Goal: Information Seeking & Learning: Learn about a topic

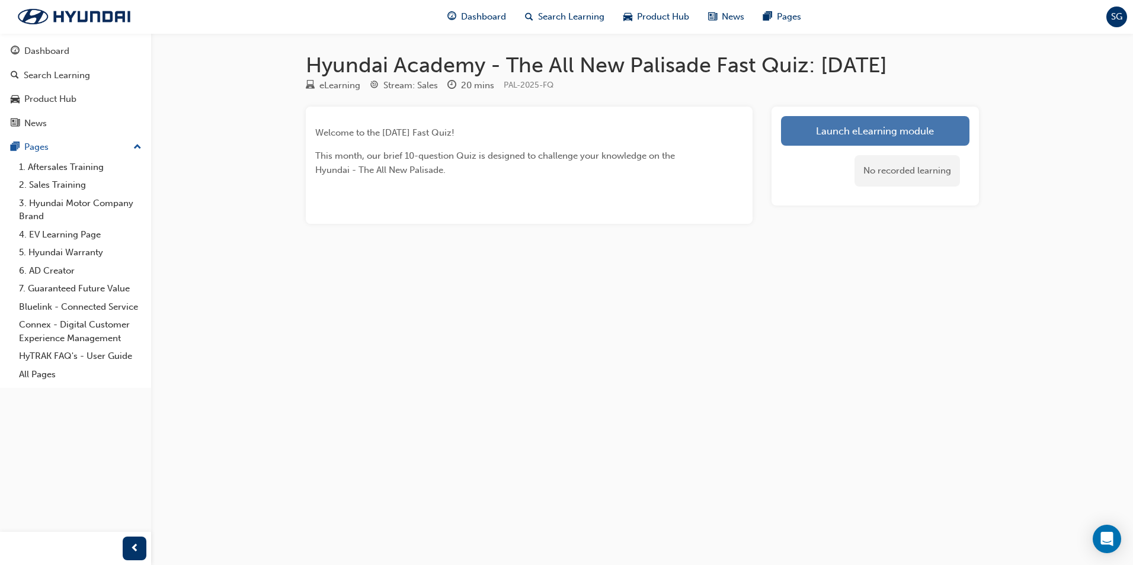
click at [875, 124] on link "Launch eLearning module" at bounding box center [875, 131] width 188 height 30
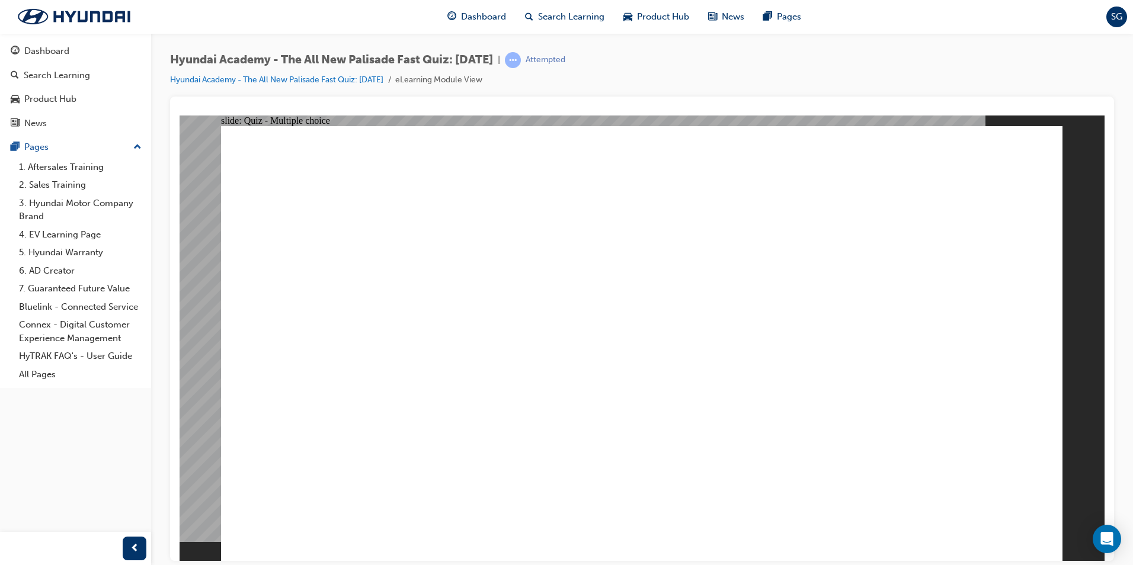
radio input "true"
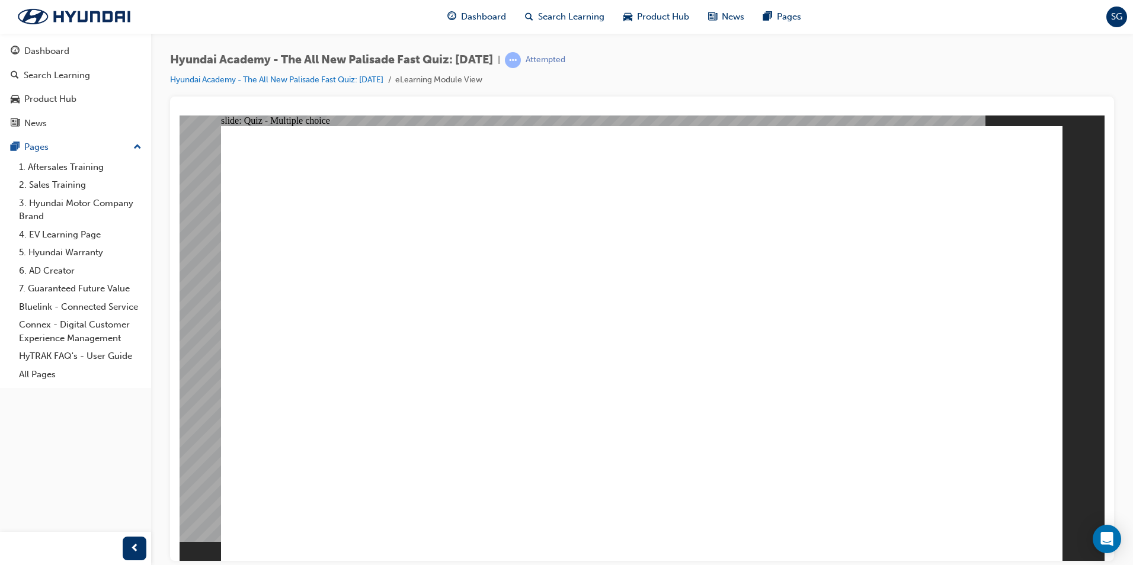
radio input "true"
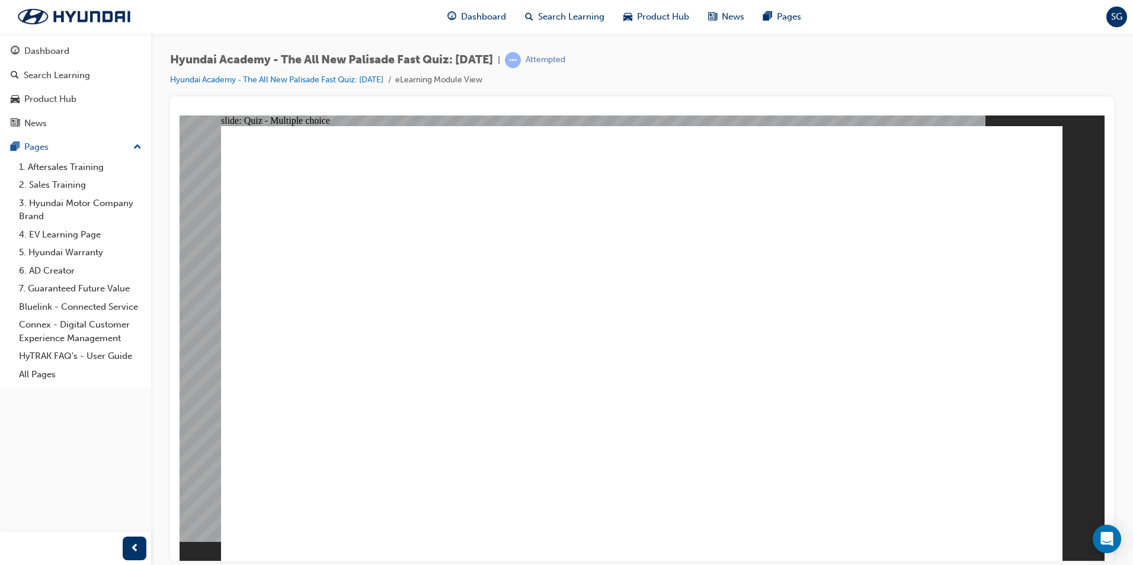
radio input "true"
drag, startPoint x: 1002, startPoint y: 500, endPoint x: 995, endPoint y: 508, distance: 10.6
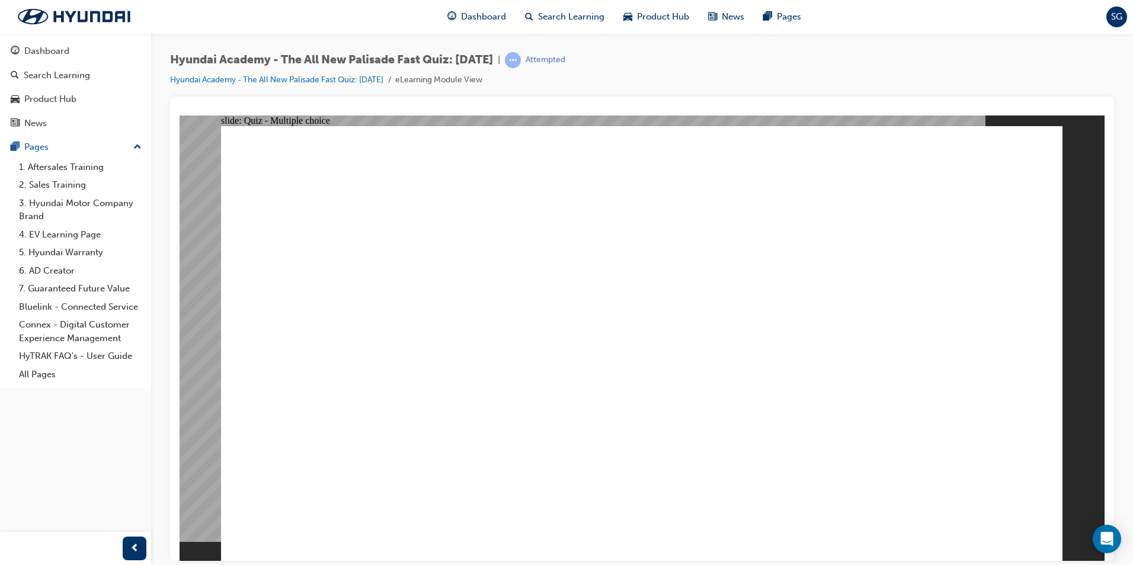
checkbox input "true"
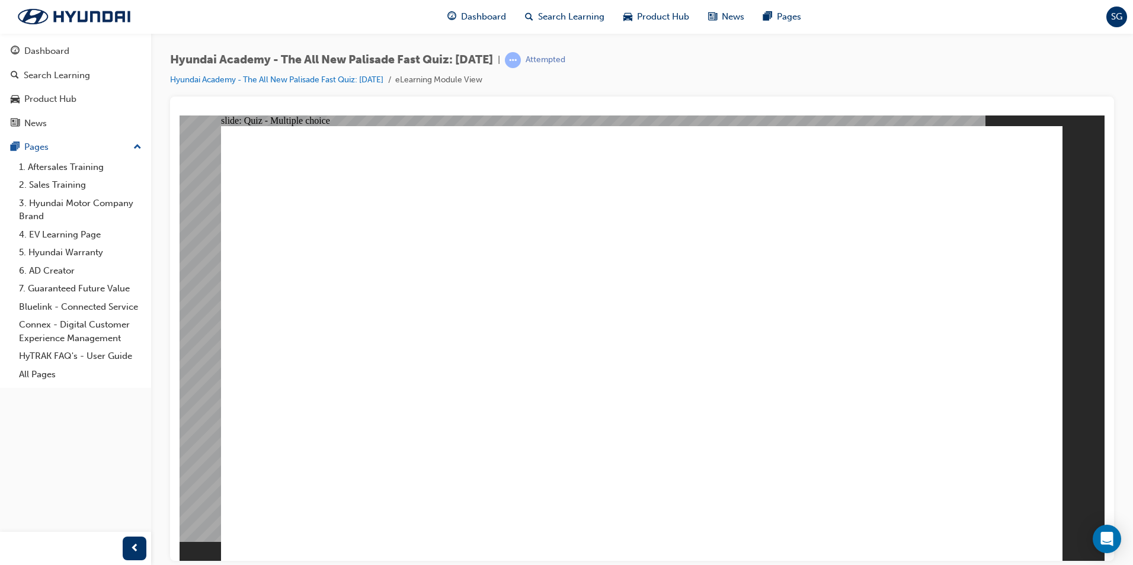
checkbox input "true"
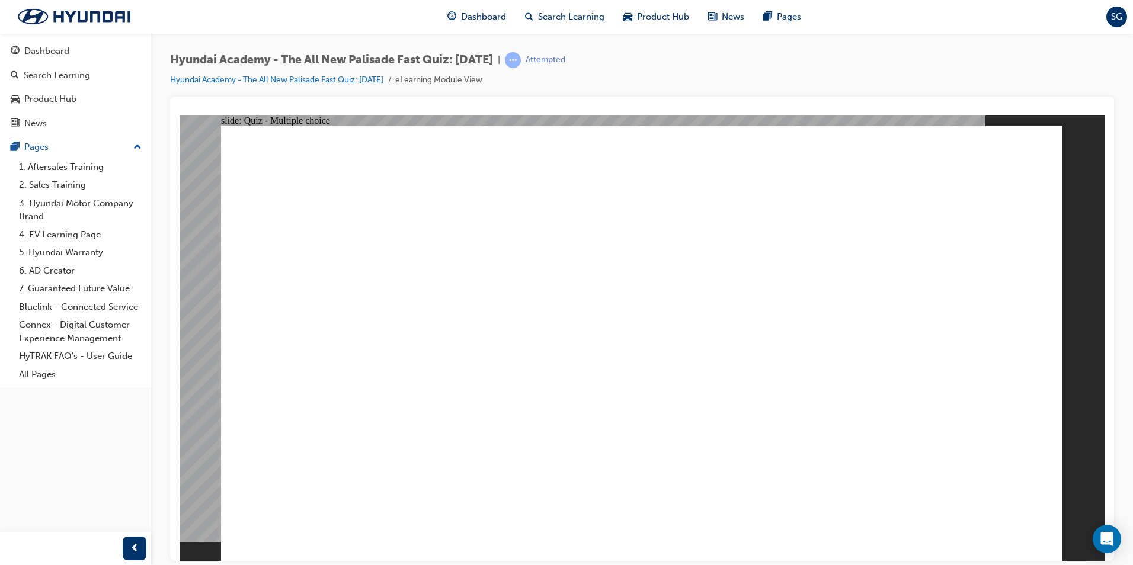
radio input "true"
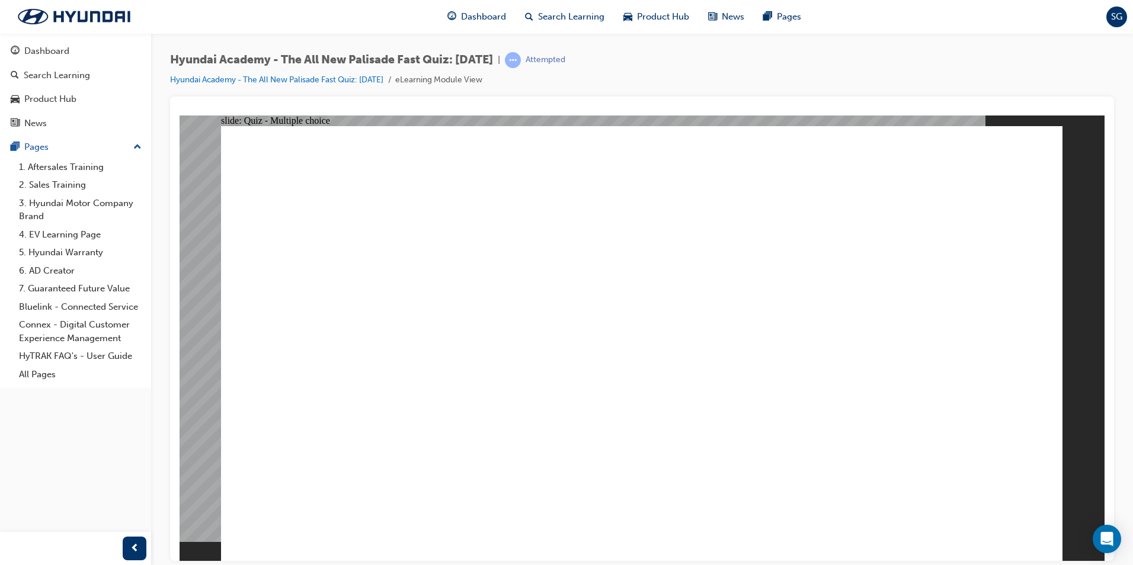
radio input "true"
drag, startPoint x: 608, startPoint y: 428, endPoint x: 621, endPoint y: 414, distance: 19.3
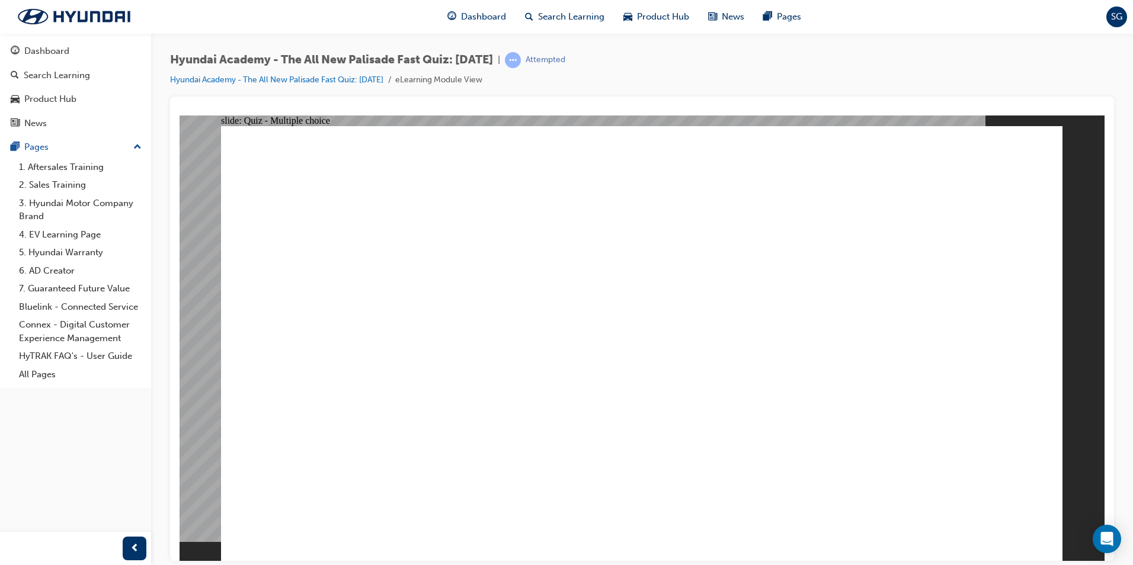
checkbox input "true"
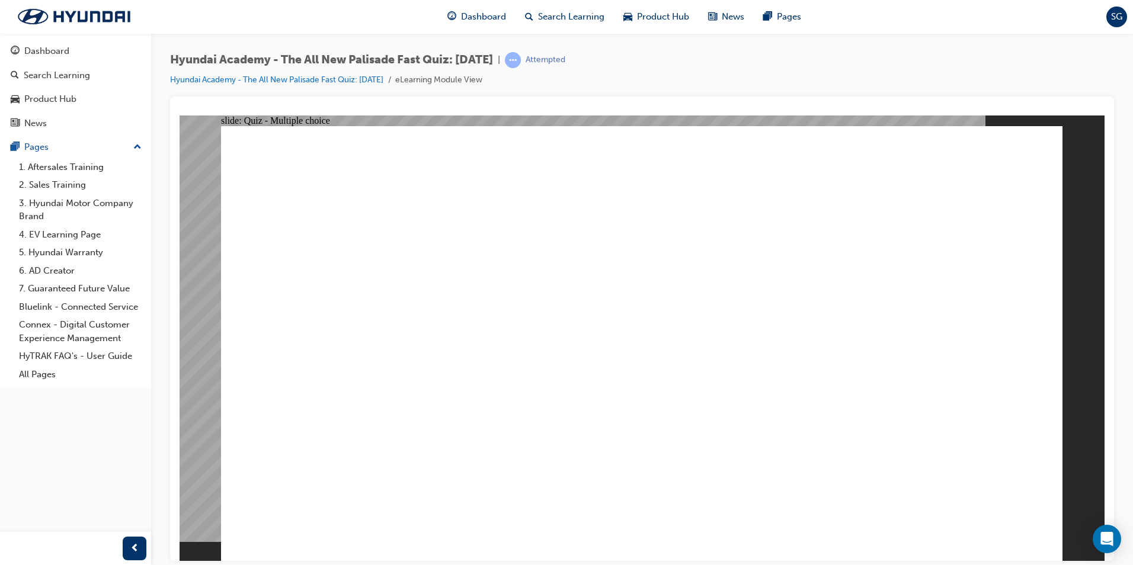
checkbox input "true"
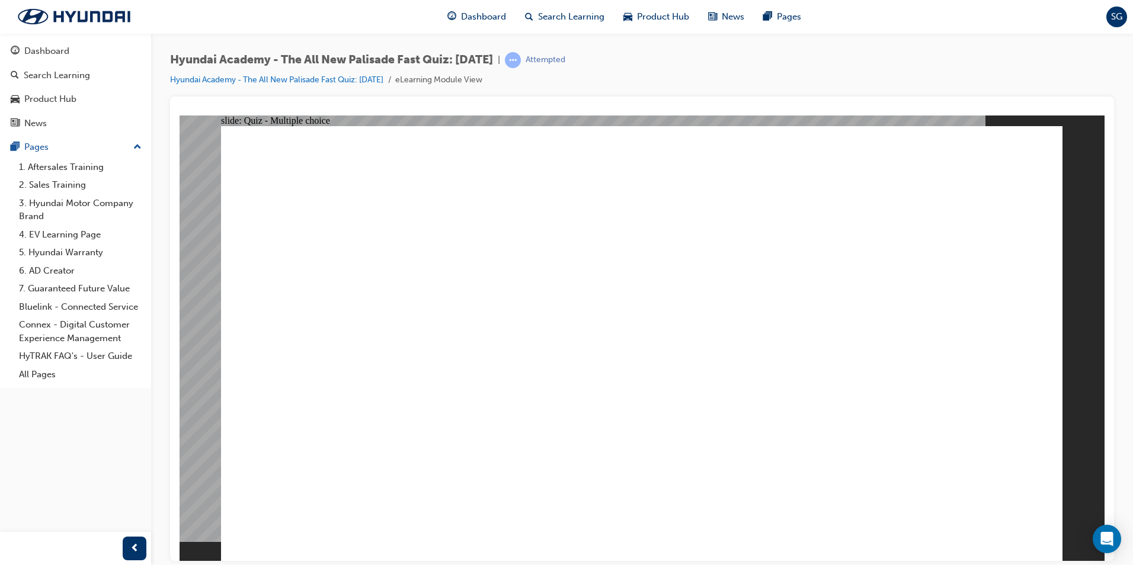
checkbox input "true"
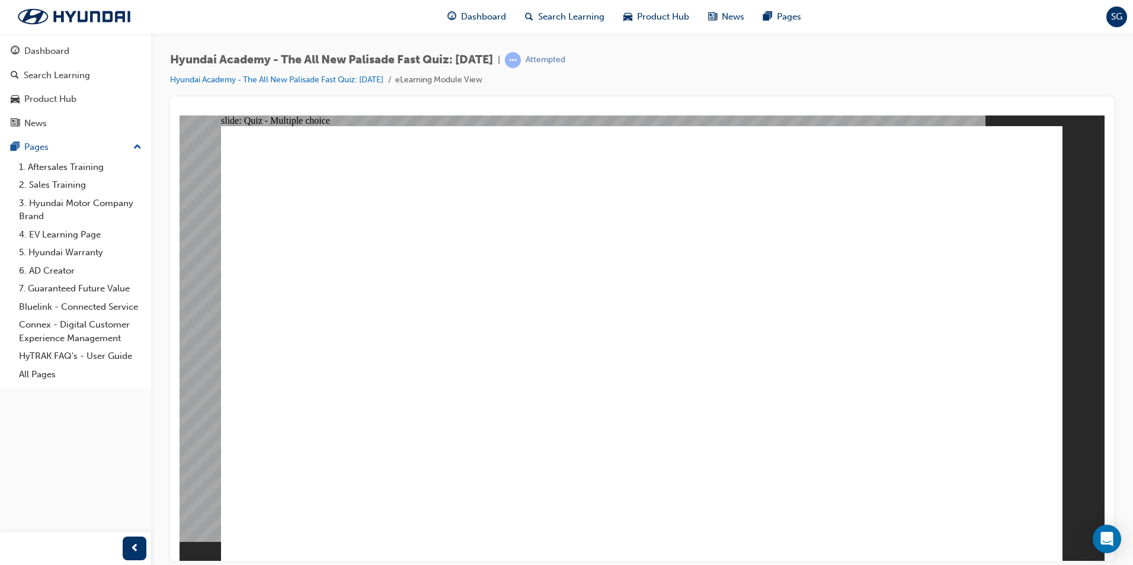
radio input "true"
click at [65, 46] on div "Dashboard" at bounding box center [46, 51] width 45 height 14
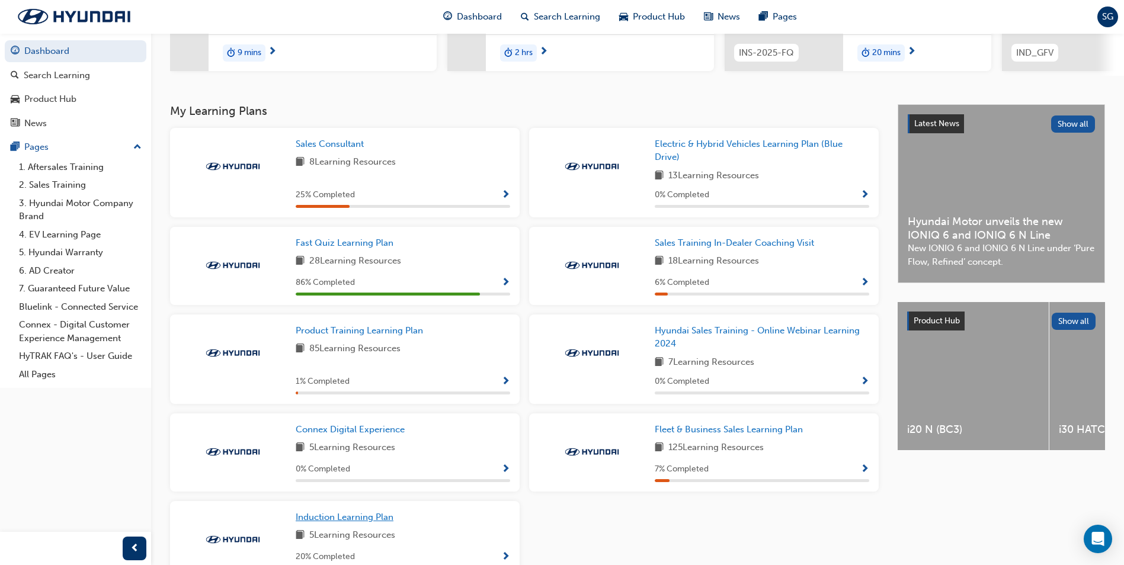
scroll to position [97, 0]
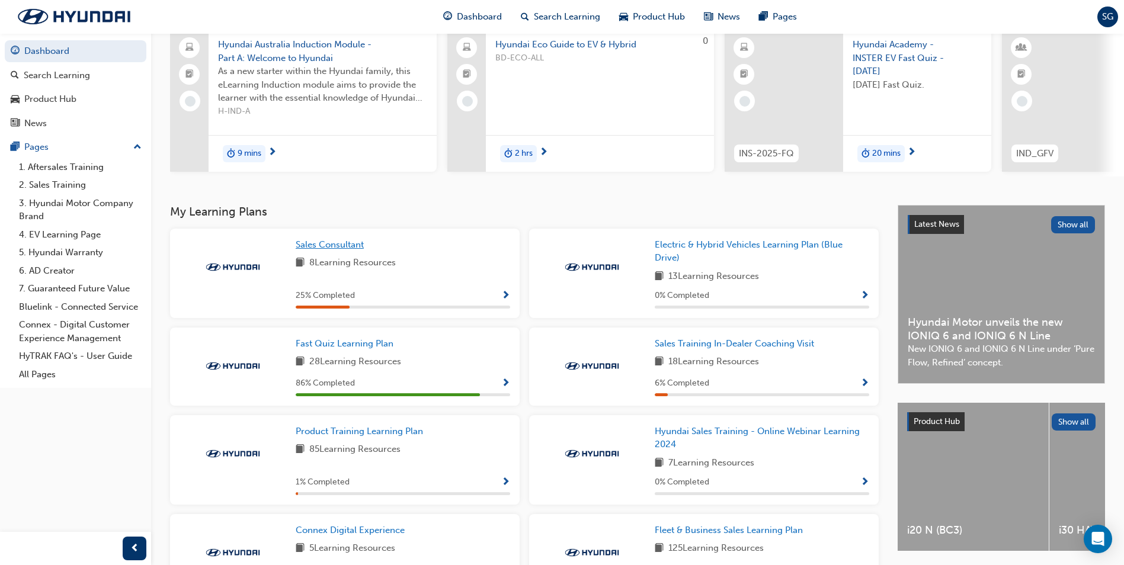
click at [323, 250] on span "Sales Consultant" at bounding box center [330, 244] width 68 height 11
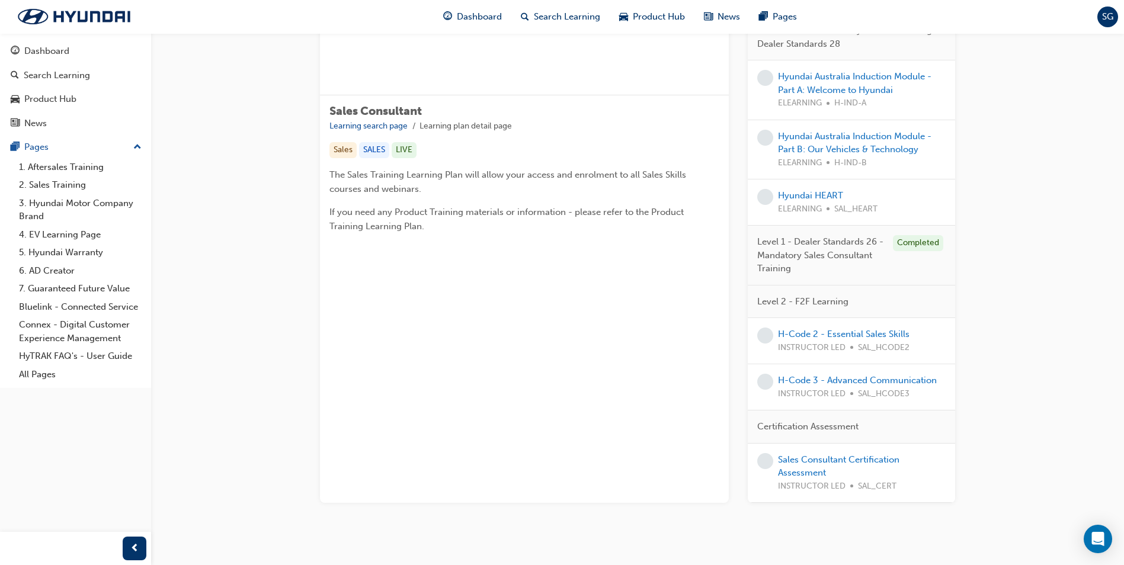
scroll to position [168, 0]
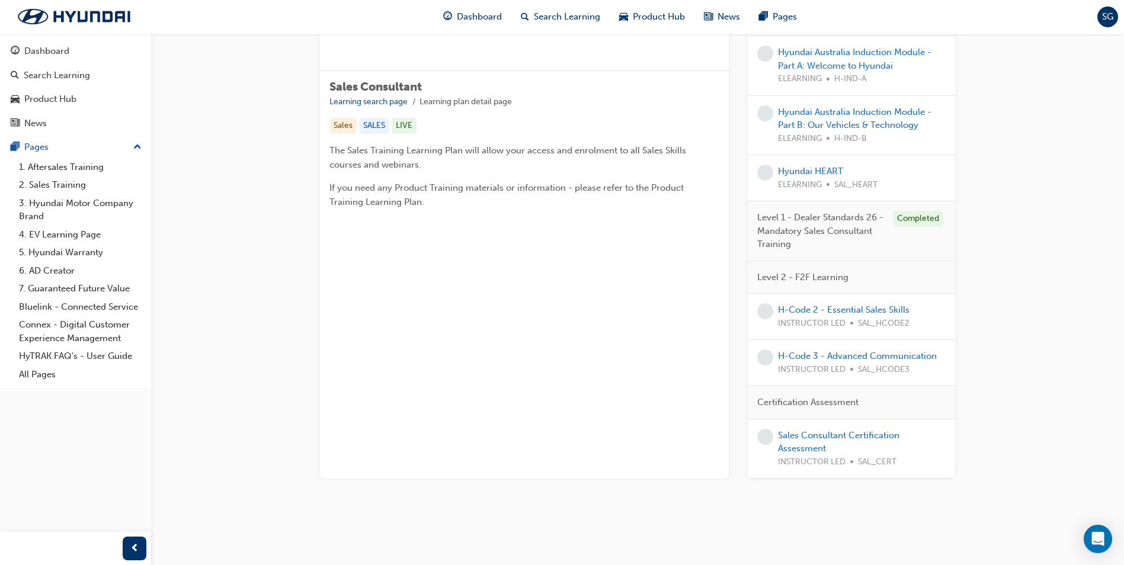
click at [266, 297] on div "Sales Consultant Learning search page Learning plan detail page Sales Consultan…" at bounding box center [637, 200] width 973 height 671
click at [239, 91] on div "Sales Consultant Learning search page Learning plan detail page Sales Consultan…" at bounding box center [637, 200] width 973 height 671
click at [373, 122] on div "SALES" at bounding box center [374, 126] width 30 height 16
click at [340, 126] on div "Sales" at bounding box center [343, 126] width 27 height 16
click at [399, 127] on div "LIVE" at bounding box center [404, 126] width 25 height 16
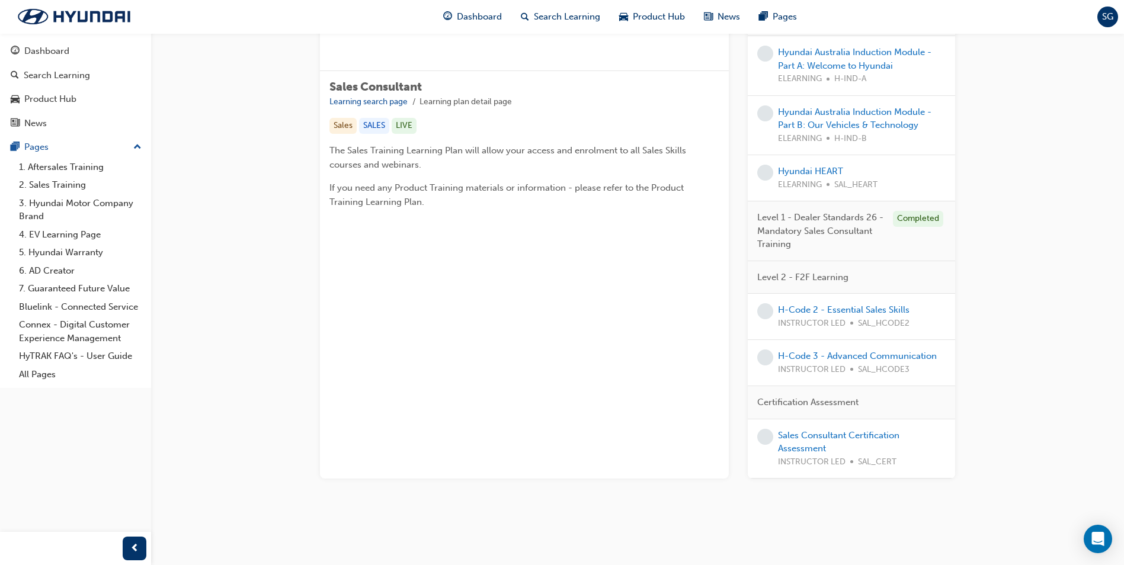
drag, startPoint x: 399, startPoint y: 127, endPoint x: 295, endPoint y: 177, distance: 115.3
click at [295, 177] on div "Sales Consultant Learning search page Learning plan detail page Sales Consultan…" at bounding box center [637, 200] width 711 height 671
click at [53, 58] on div "Dashboard" at bounding box center [76, 51] width 130 height 15
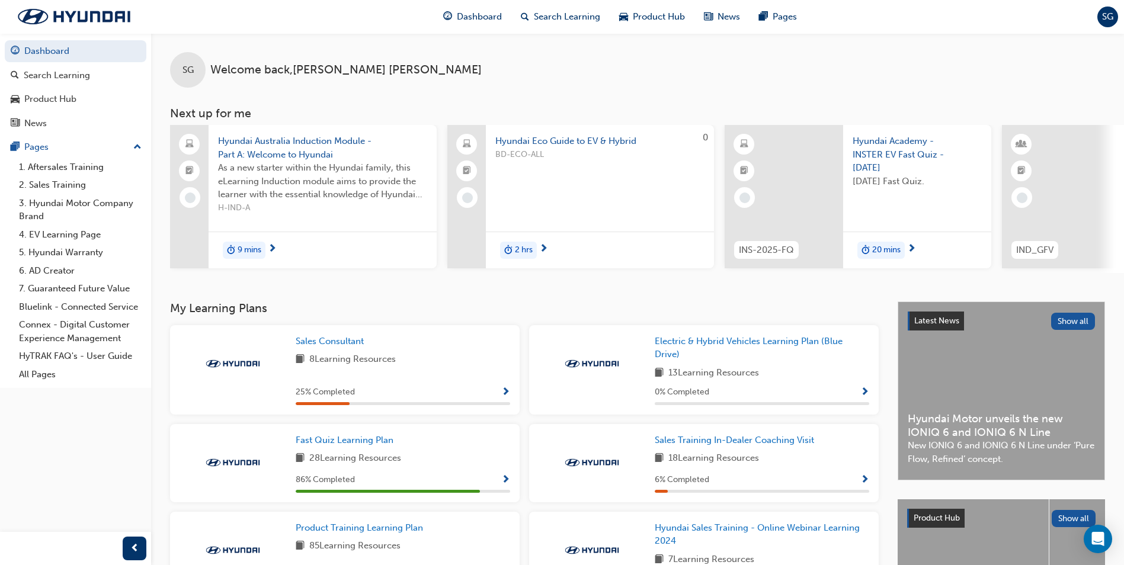
click at [1108, 16] on span "SG" at bounding box center [1107, 17] width 11 height 14
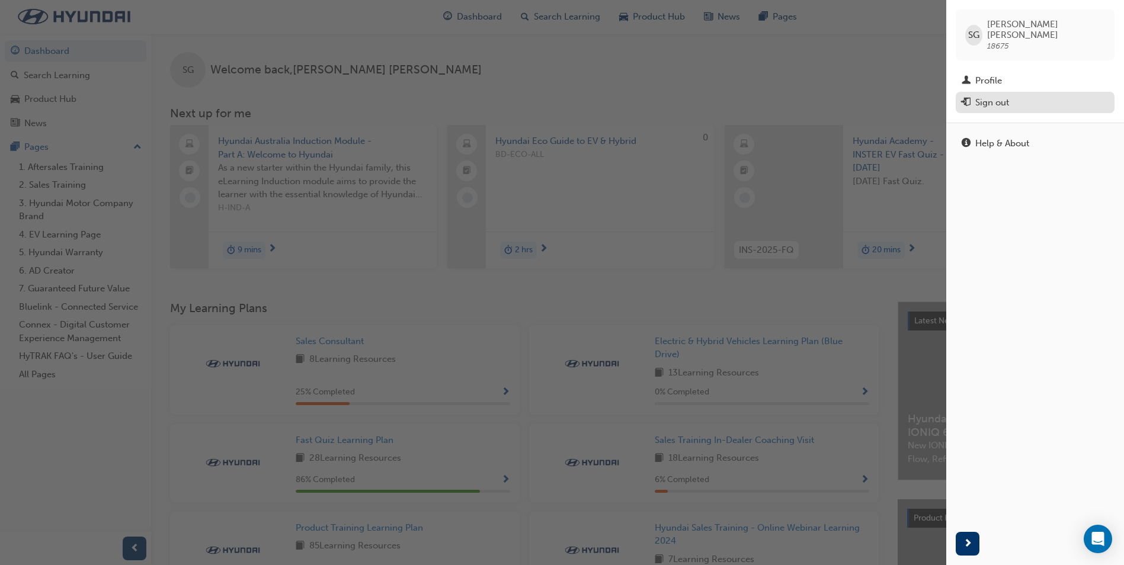
click at [994, 96] on div "Sign out" at bounding box center [992, 103] width 34 height 14
